Goal: Information Seeking & Learning: Learn about a topic

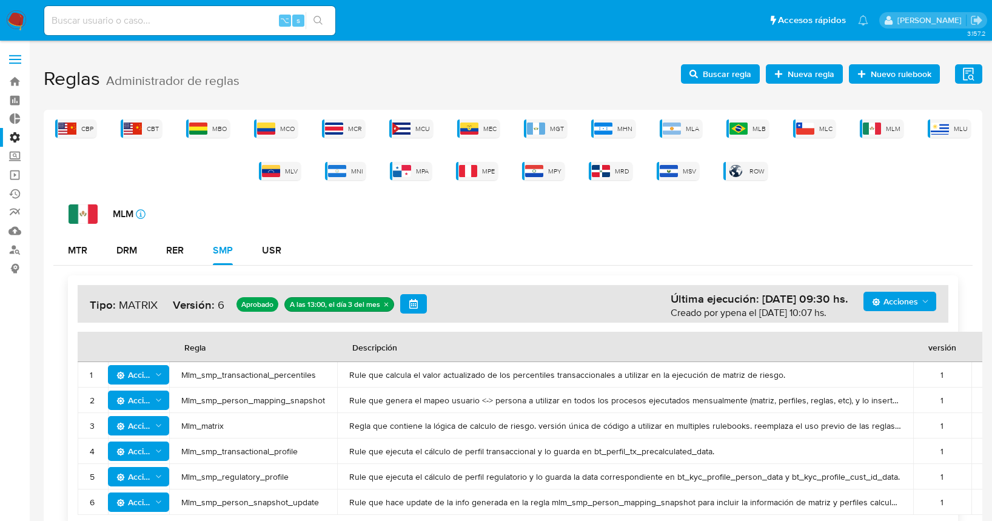
scroll to position [30, 0]
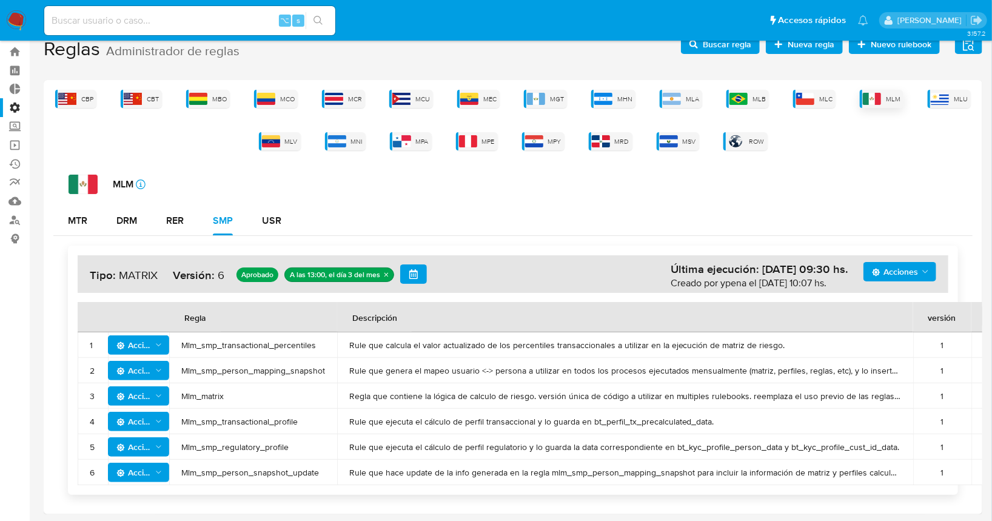
click at [874, 98] on img at bounding box center [872, 99] width 18 height 12
click at [116, 221] on div "DRM" at bounding box center [126, 221] width 21 height 10
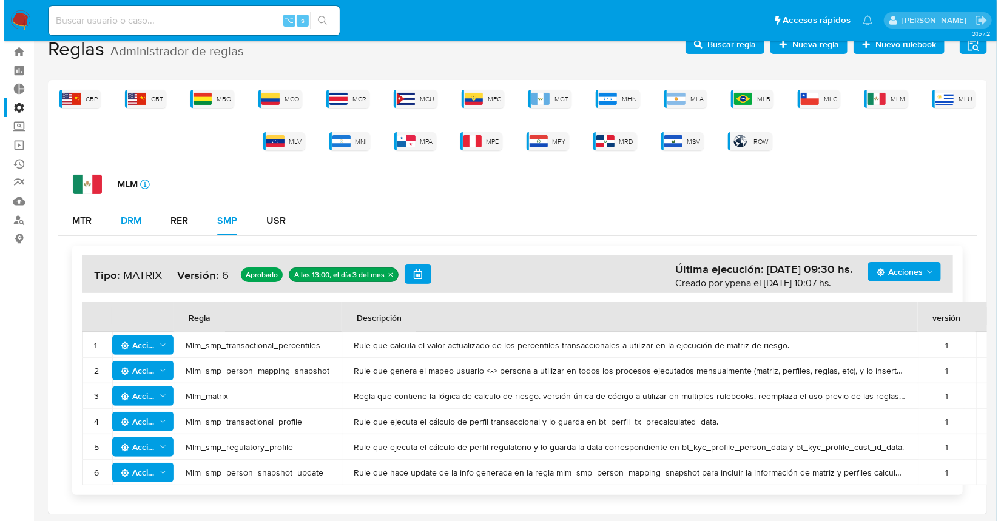
scroll to position [0, 0]
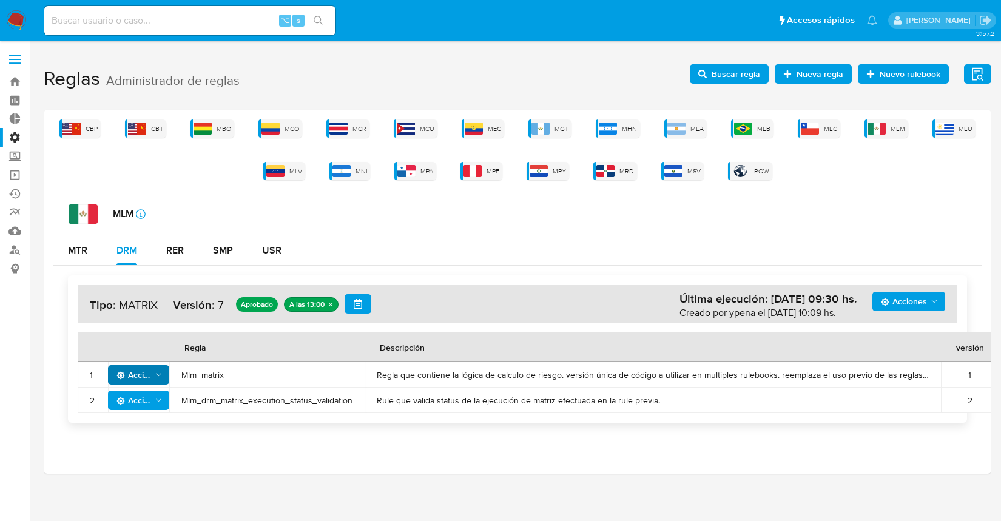
click at [150, 376] on span "Acciones" at bounding box center [133, 374] width 35 height 19
click at [274, 374] on span "Mlm_matrix" at bounding box center [266, 374] width 171 height 11
click at [935, 374] on td "Regla que contiene la lógica de calculo de riesgo. versión única de código a ut…" at bounding box center [653, 374] width 576 height 25
click at [517, 73] on h1 "Reglas Administrador de reglas Evidencias Nuevo rulebook Nueva regla Buscar reg…" at bounding box center [518, 79] width 948 height 42
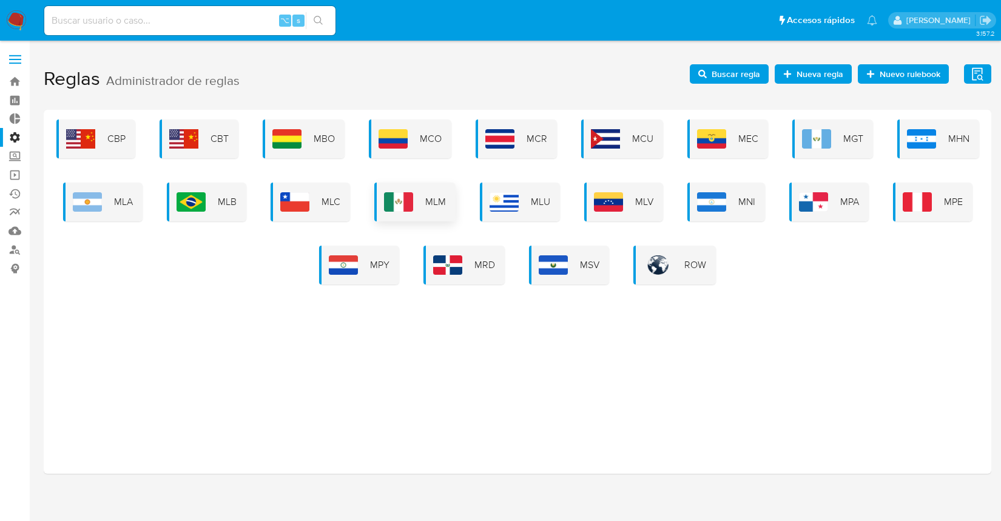
click at [397, 194] on img at bounding box center [398, 201] width 29 height 19
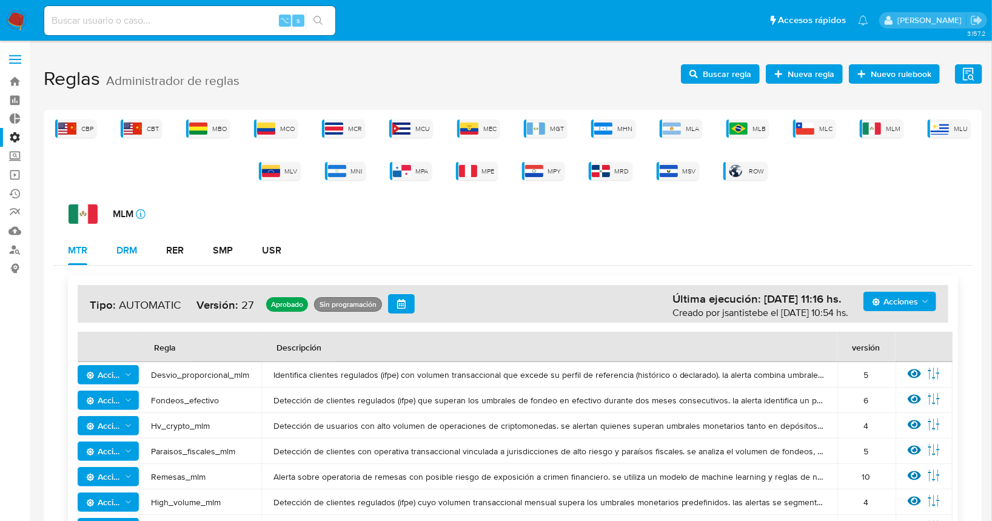
click at [116, 246] on button "DRM" at bounding box center [127, 250] width 50 height 29
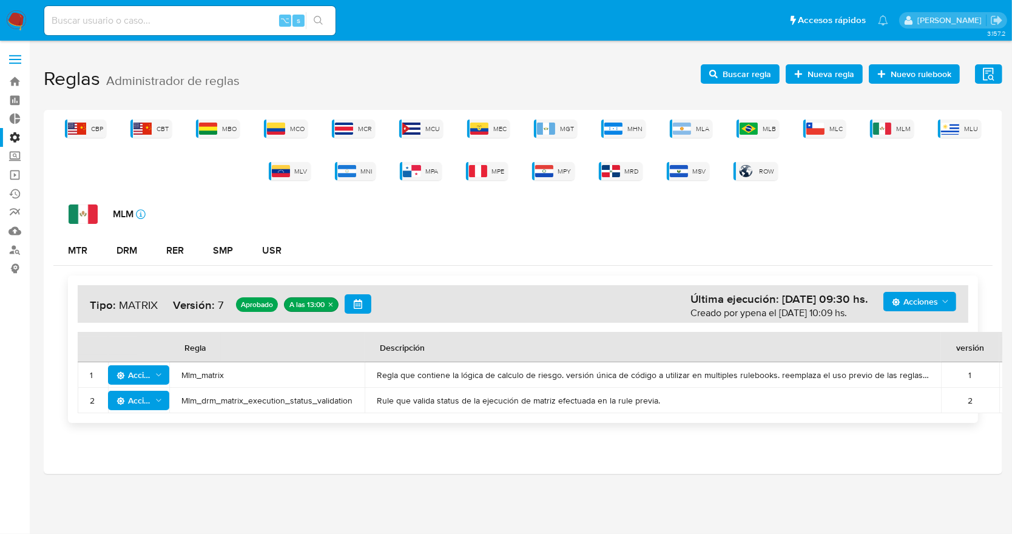
click at [189, 373] on span "Mlm_matrix" at bounding box center [266, 374] width 171 height 11
click at [198, 373] on span "Mlm_matrix" at bounding box center [266, 374] width 171 height 11
click at [747, 68] on span "Buscar regla" at bounding box center [746, 73] width 49 height 19
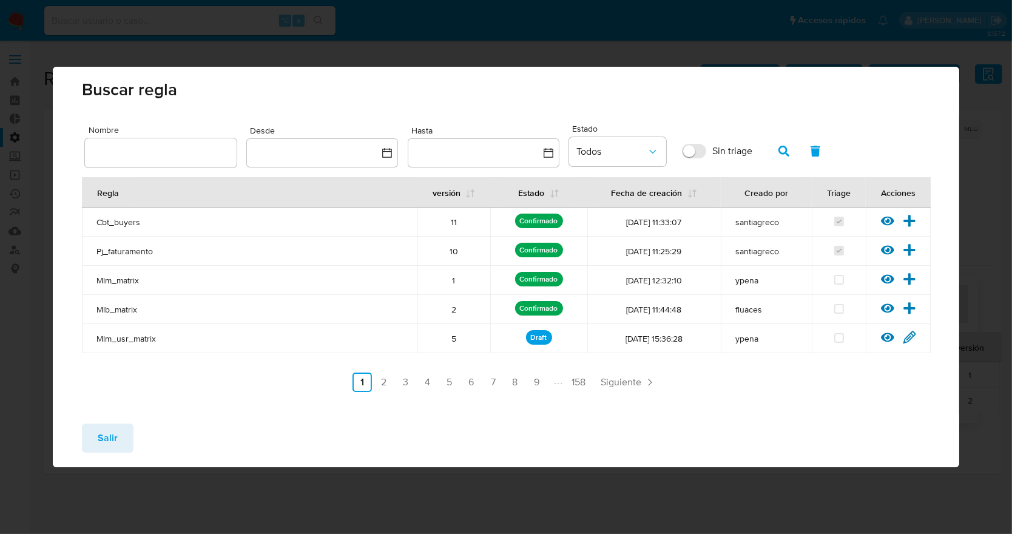
click at [173, 163] on div at bounding box center [161, 152] width 152 height 29
click at [175, 155] on input "text" at bounding box center [161, 153] width 152 height 16
type input "Mlm_matrix"
click at [781, 146] on icon "button" at bounding box center [783, 151] width 11 height 11
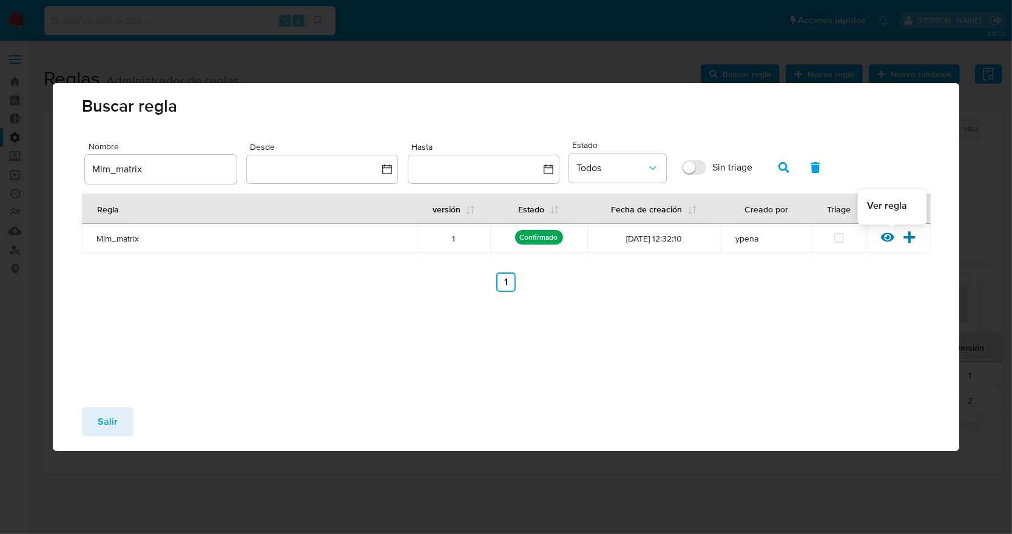
click at [889, 238] on icon at bounding box center [887, 237] width 13 height 13
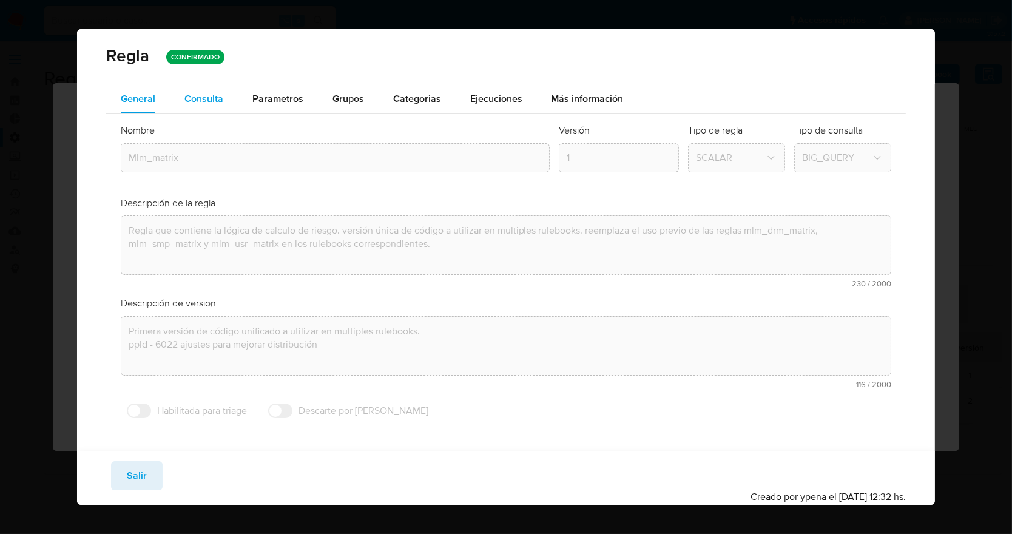
click at [194, 100] on span "Consulta" at bounding box center [203, 99] width 39 height 14
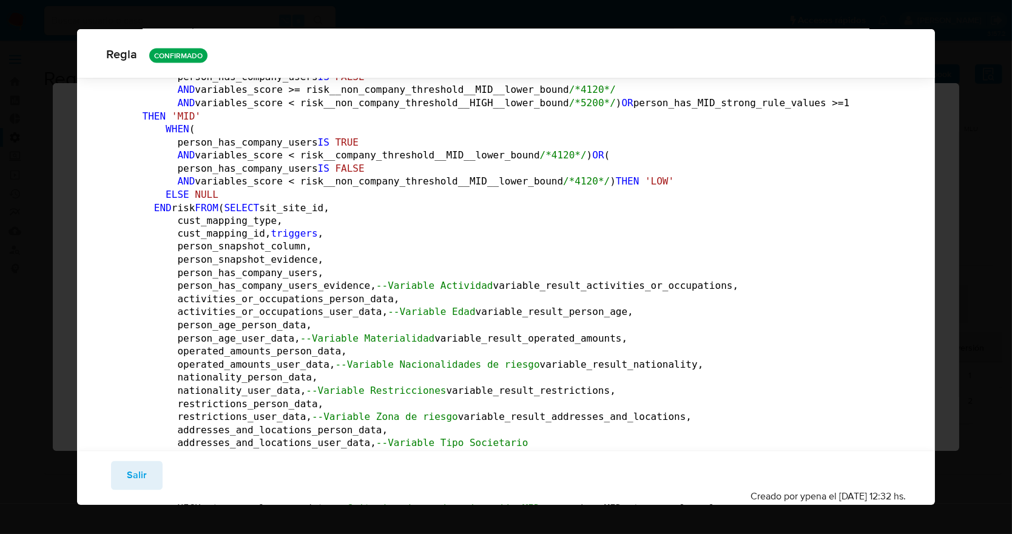
scroll to position [24793, 0]
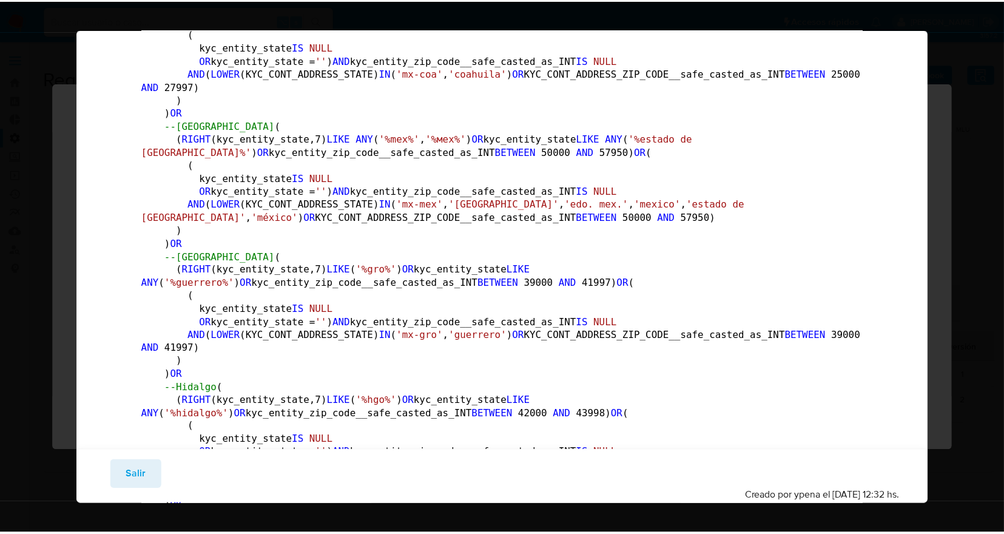
scroll to position [0, 0]
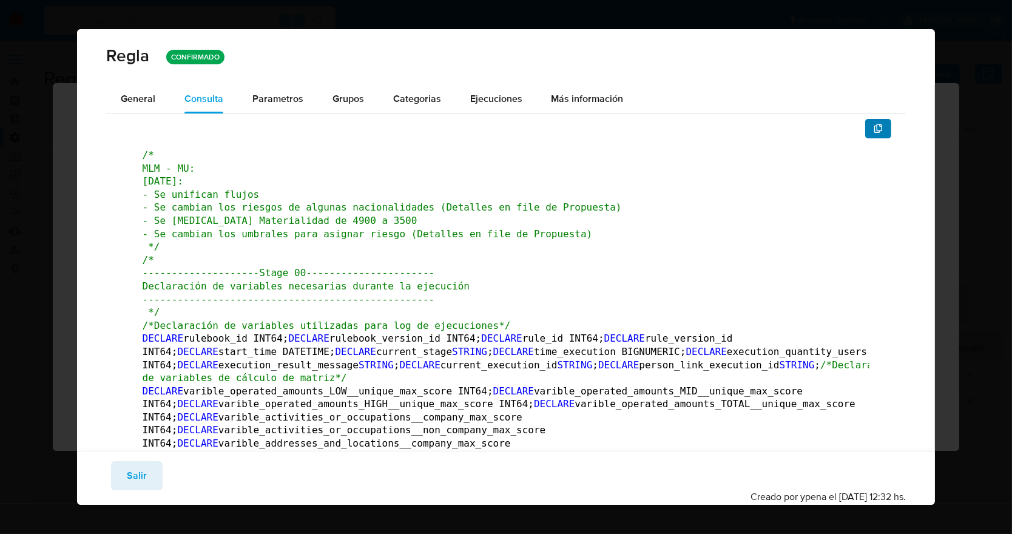
click at [878, 137] on button "button" at bounding box center [878, 128] width 27 height 19
click at [141, 468] on span "Salir" at bounding box center [137, 475] width 20 height 27
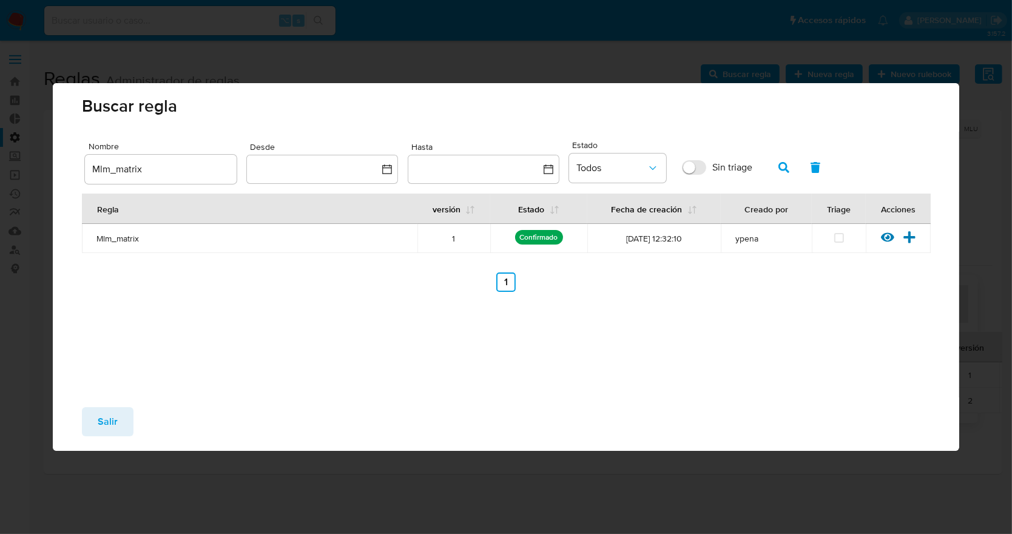
click at [111, 418] on span "Salir" at bounding box center [108, 421] width 20 height 27
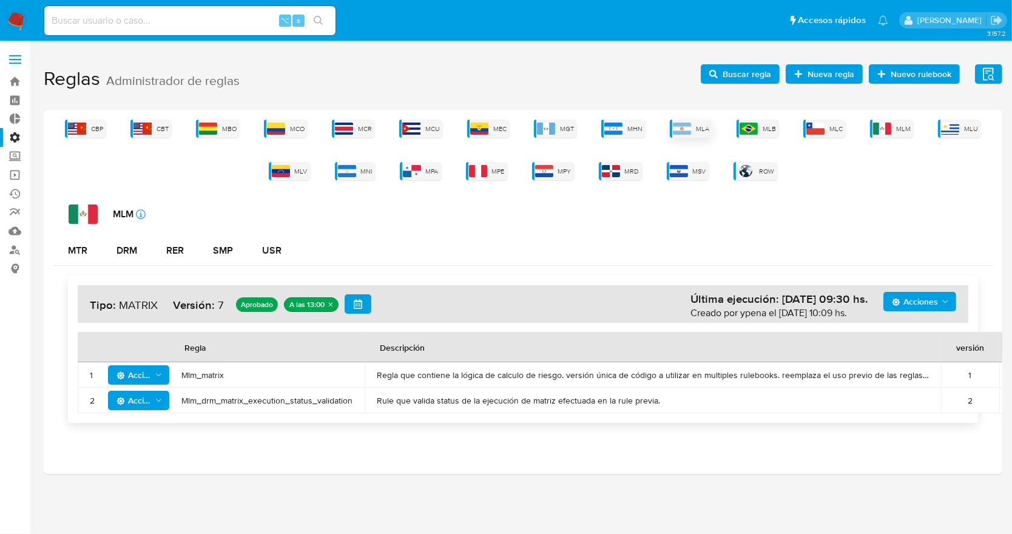
click at [687, 127] on img at bounding box center [682, 129] width 18 height 12
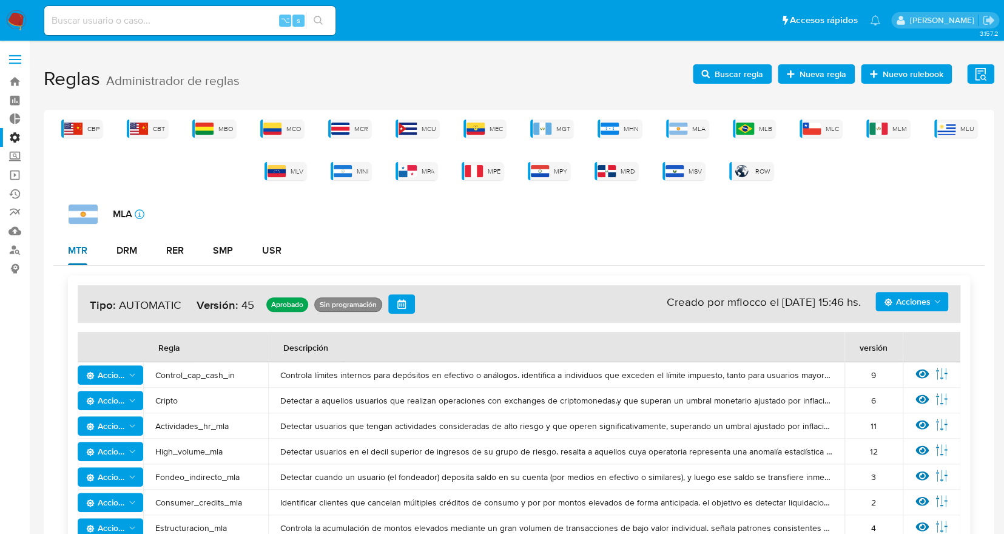
click at [82, 246] on div "MTR" at bounding box center [77, 251] width 19 height 10
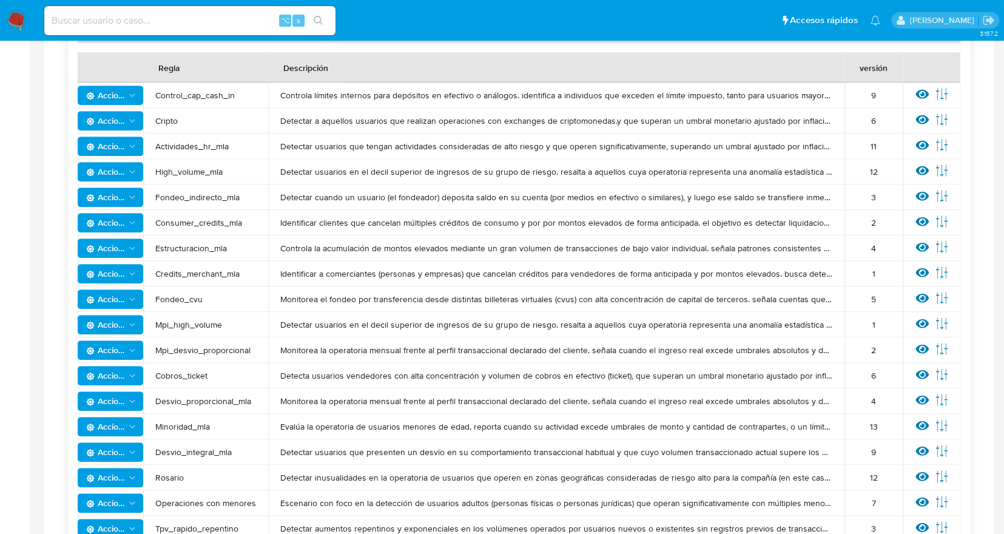
scroll to position [280, 0]
